Goal: Task Accomplishment & Management: Use online tool/utility

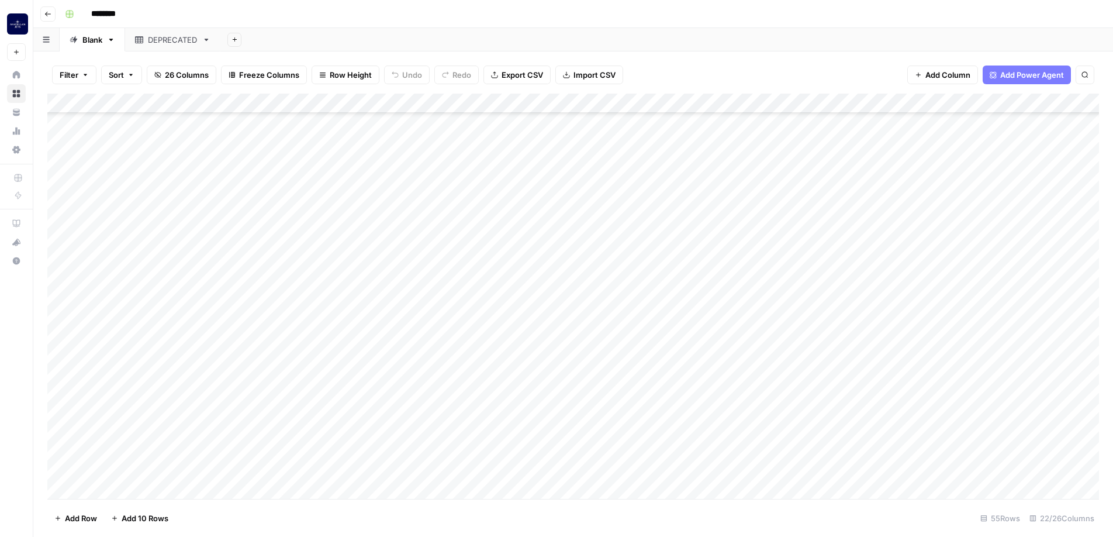
scroll to position [727, 0]
click at [506, 468] on div "Add Column" at bounding box center [573, 296] width 1052 height 405
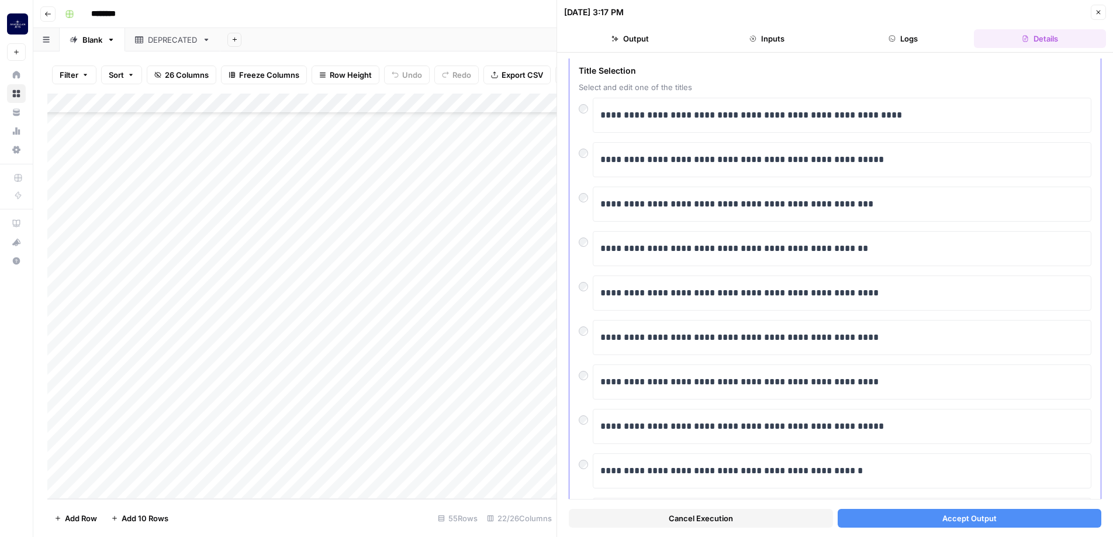
scroll to position [117, 0]
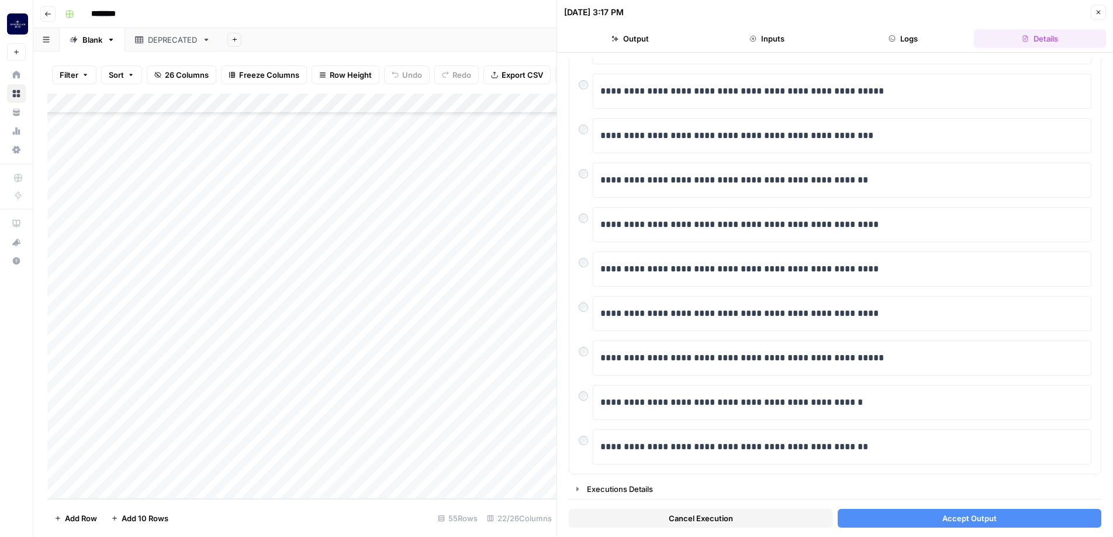
click at [932, 518] on button "Accept Output" at bounding box center [970, 518] width 264 height 19
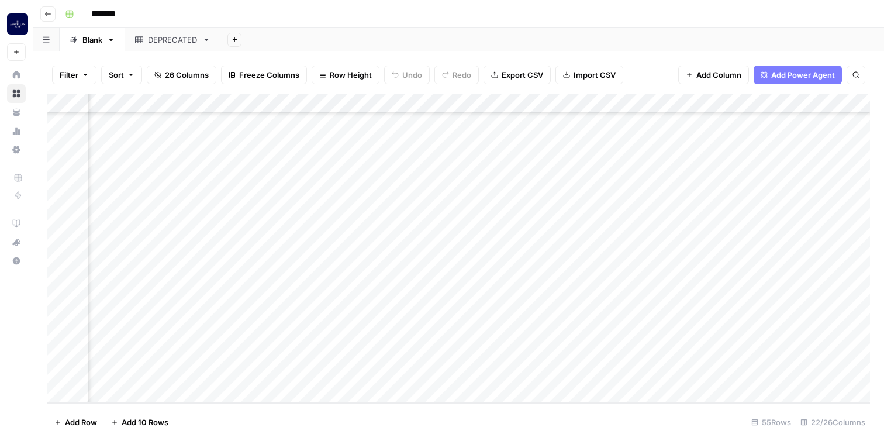
scroll to position [822, 125]
click at [459, 376] on div "Add Column" at bounding box center [458, 248] width 822 height 309
click at [468, 374] on div "Add Column" at bounding box center [458, 248] width 822 height 309
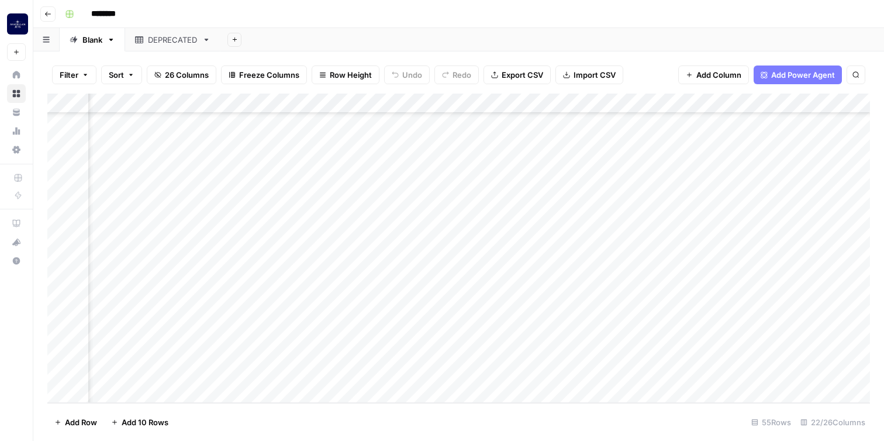
click at [492, 371] on div "Add Column" at bounding box center [458, 248] width 822 height 309
